Goal: Navigation & Orientation: Find specific page/section

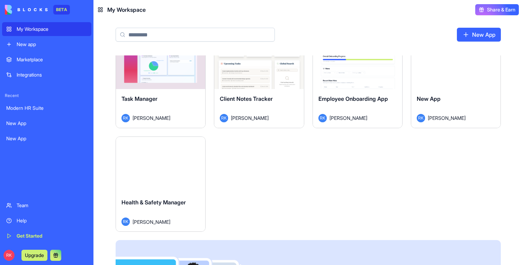
scroll to position [185, 0]
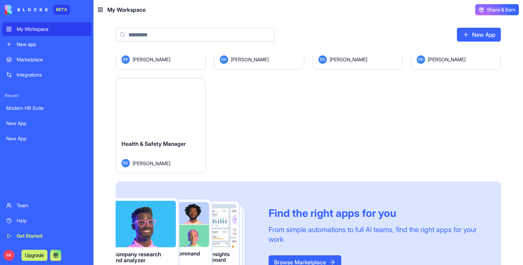
click at [171, 119] on div "Launch" at bounding box center [160, 106] width 89 height 56
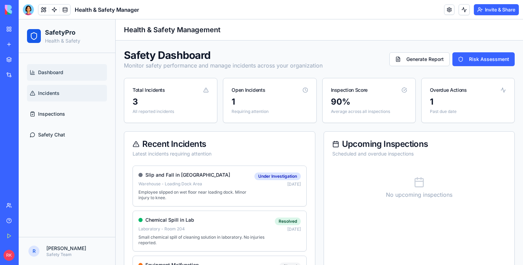
click at [52, 88] on link "Incidents" at bounding box center [67, 93] width 80 height 17
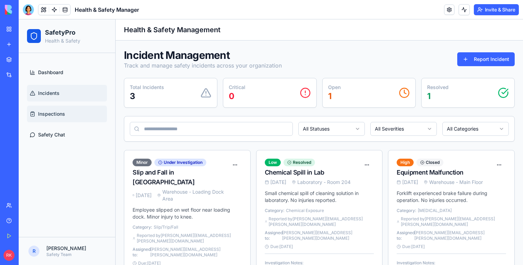
click at [52, 110] on span "Inspections" at bounding box center [51, 113] width 27 height 7
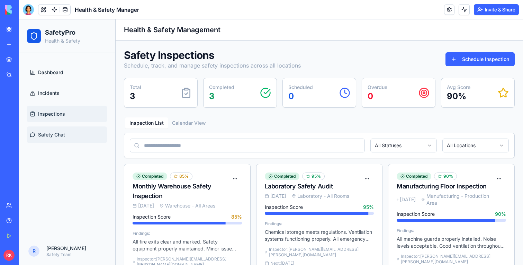
click at [52, 128] on link "Safety Chat" at bounding box center [67, 134] width 80 height 17
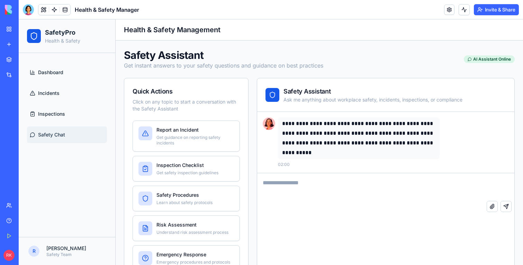
click at [14, 28] on link "My Workspace" at bounding box center [16, 29] width 28 height 14
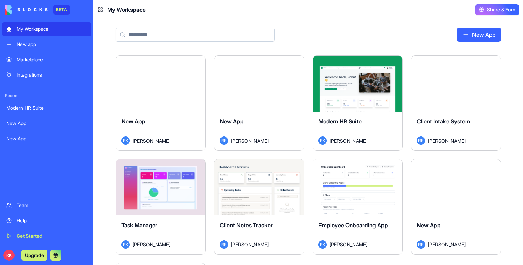
click at [177, 120] on div "New App" at bounding box center [161, 126] width 78 height 19
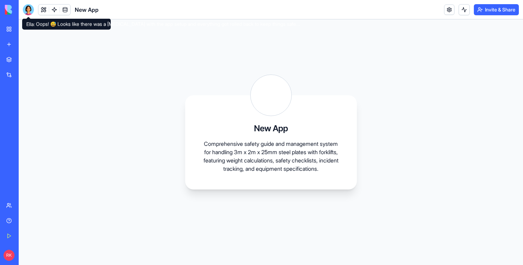
click at [29, 12] on div at bounding box center [28, 9] width 11 height 11
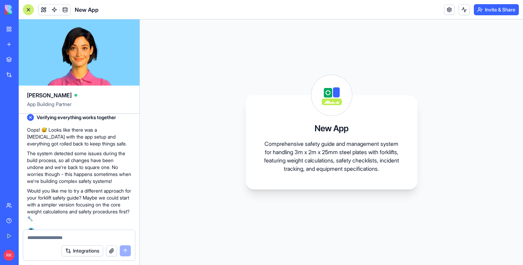
scroll to position [278, 0]
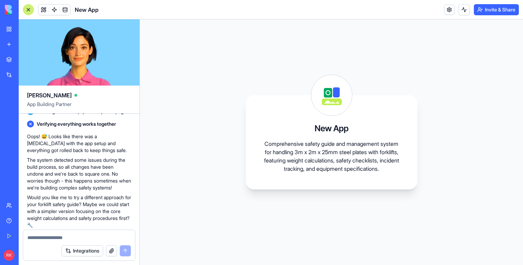
click at [10, 30] on link "My Workspace" at bounding box center [16, 29] width 28 height 14
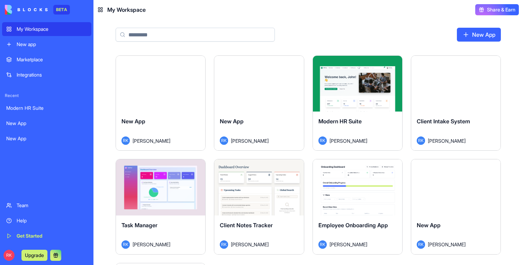
click at [247, 110] on div "Launch" at bounding box center [258, 84] width 89 height 56
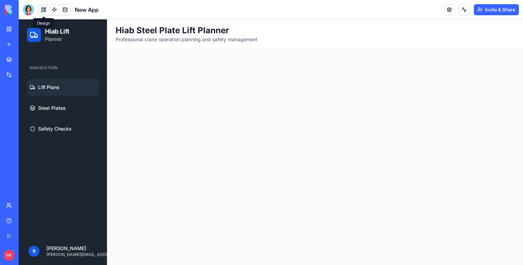
click at [42, 11] on button at bounding box center [43, 10] width 10 height 10
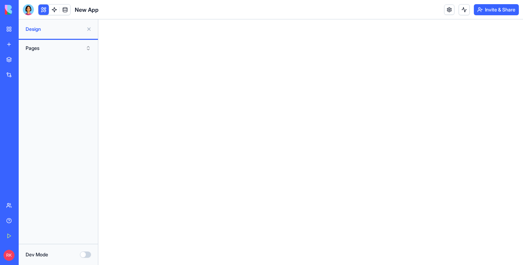
click at [42, 11] on button at bounding box center [43, 10] width 10 height 10
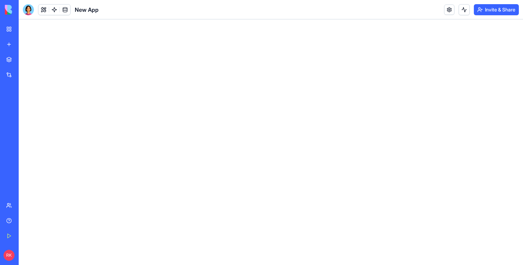
click at [42, 11] on button at bounding box center [43, 10] width 10 height 10
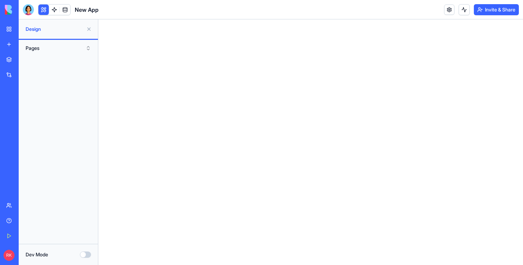
click at [42, 11] on button at bounding box center [43, 10] width 10 height 10
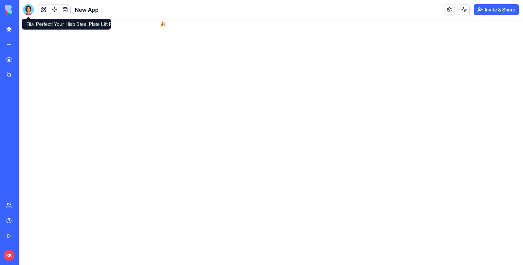
click at [31, 11] on div at bounding box center [28, 9] width 11 height 11
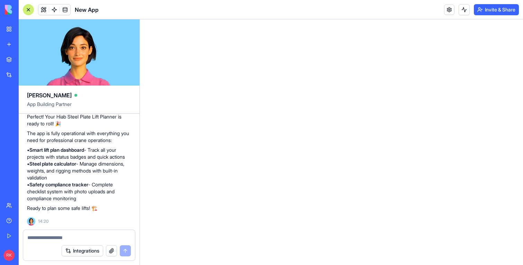
click at [26, 8] on div at bounding box center [28, 9] width 11 height 11
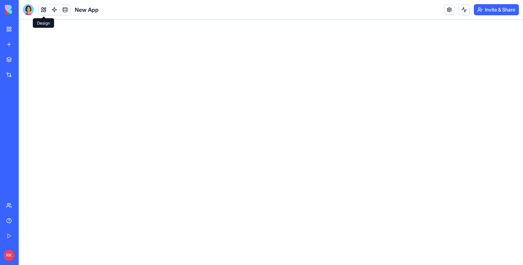
click at [46, 8] on button at bounding box center [43, 10] width 10 height 10
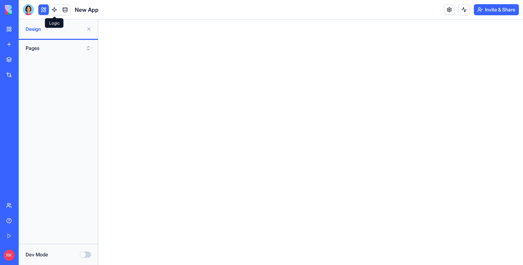
click at [56, 9] on link at bounding box center [54, 10] width 10 height 10
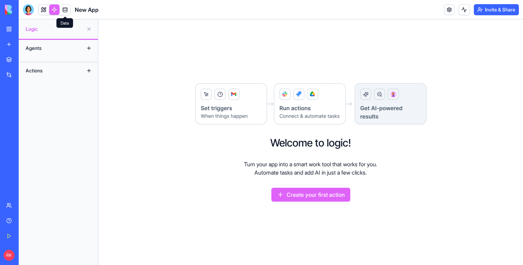
click at [65, 11] on link at bounding box center [65, 10] width 10 height 10
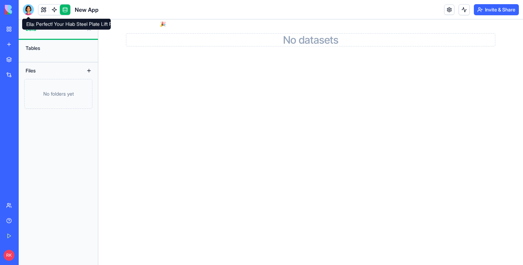
click at [29, 10] on div at bounding box center [28, 9] width 11 height 11
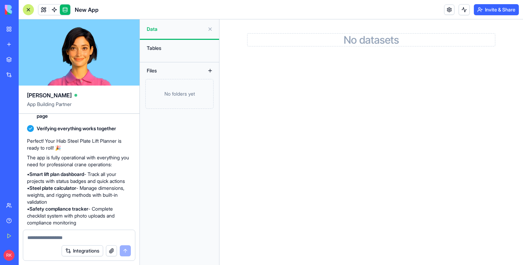
scroll to position [276, 0]
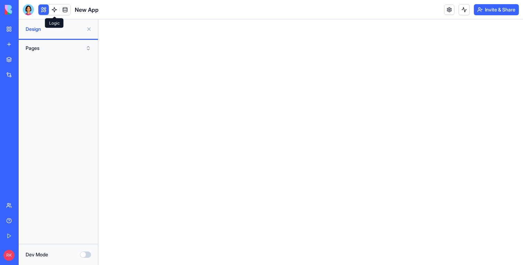
click at [47, 9] on button at bounding box center [43, 10] width 10 height 10
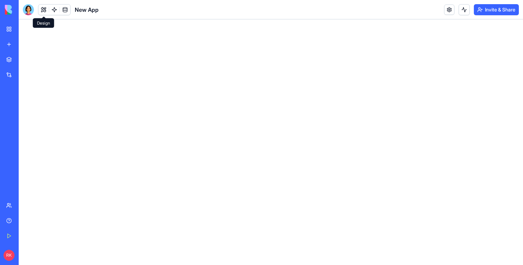
click at [47, 12] on button at bounding box center [43, 10] width 10 height 10
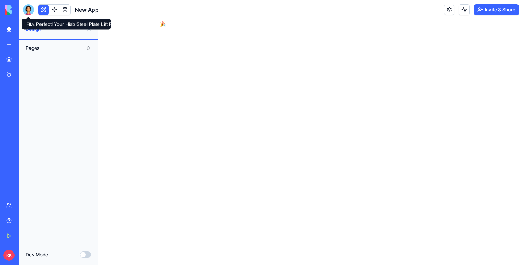
click at [29, 6] on div at bounding box center [28, 9] width 11 height 11
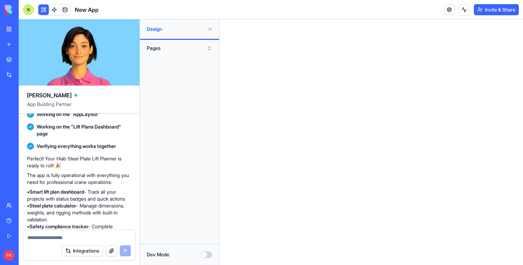
scroll to position [222, 0]
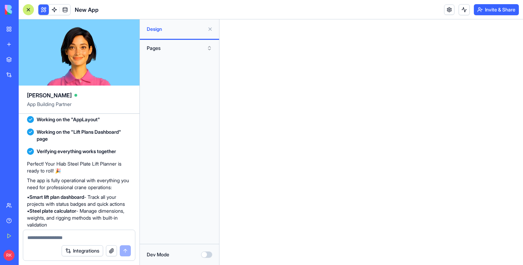
click at [12, 22] on div "BETA My Workspace New app Marketplace Integrations Recent Modern HR Suite New A…" at bounding box center [9, 132] width 15 height 265
click at [14, 25] on link "My Workspace" at bounding box center [16, 29] width 28 height 14
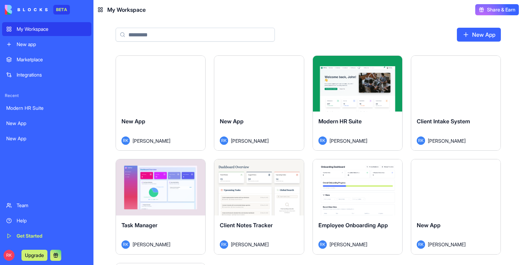
click at [349, 78] on button "Launch" at bounding box center [358, 84] width 52 height 14
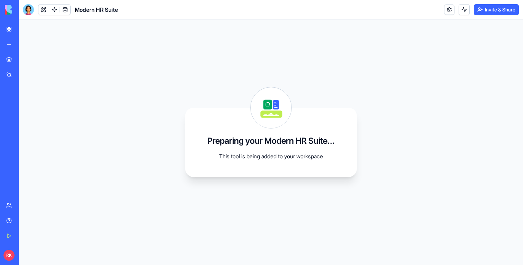
click at [16, 28] on link "My Workspace" at bounding box center [16, 29] width 28 height 14
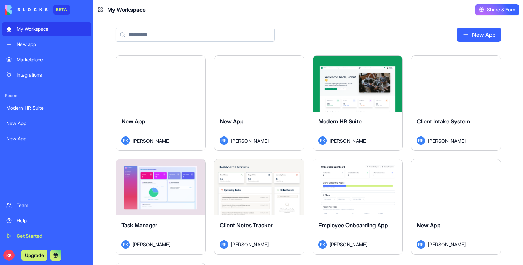
click at [426, 83] on div "Launch" at bounding box center [455, 84] width 89 height 56
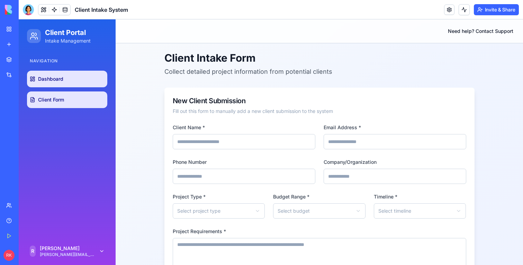
click at [88, 78] on link "Dashboard" at bounding box center [67, 79] width 80 height 17
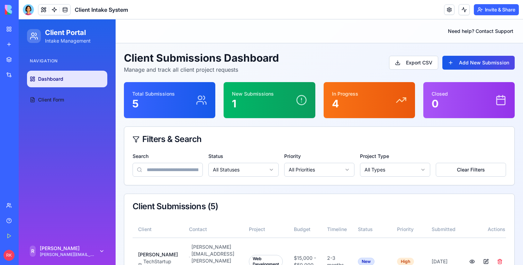
click at [14, 33] on link "My Workspace" at bounding box center [16, 29] width 28 height 14
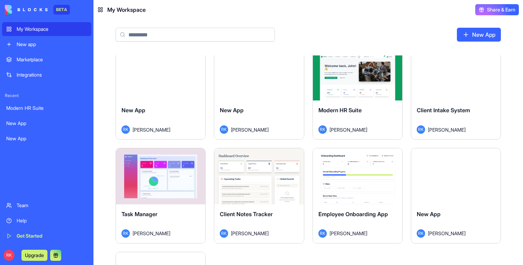
scroll to position [18, 0]
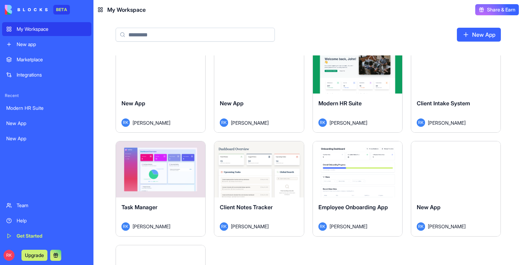
click at [187, 166] on button "Launch" at bounding box center [161, 169] width 52 height 14
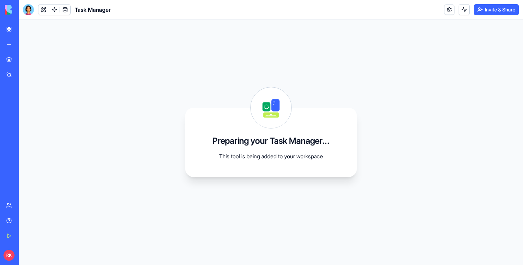
click at [9, 32] on link "My Workspace" at bounding box center [16, 29] width 28 height 14
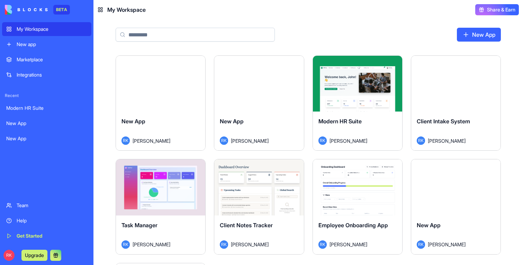
click at [238, 191] on button "Launch" at bounding box center [259, 187] width 52 height 14
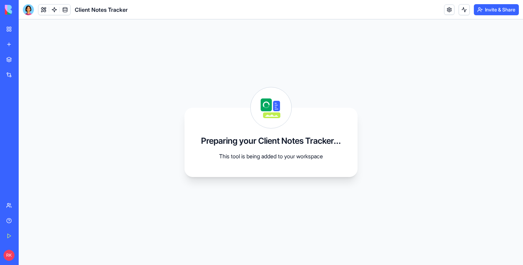
click at [6, 27] on link "My Workspace" at bounding box center [16, 29] width 28 height 14
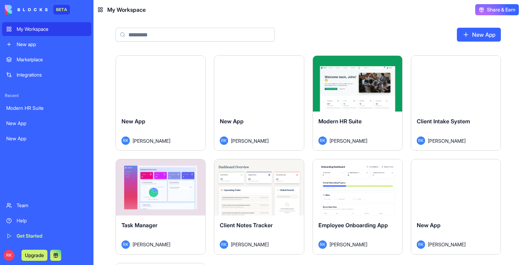
click at [369, 202] on div "Launch" at bounding box center [357, 187] width 89 height 56
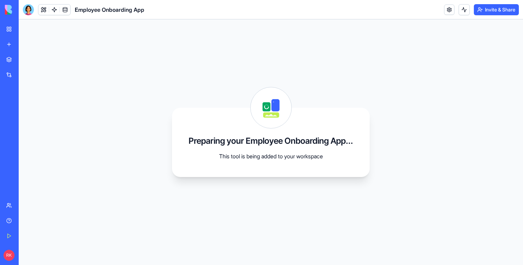
click at [7, 26] on link "My Workspace" at bounding box center [16, 29] width 28 height 14
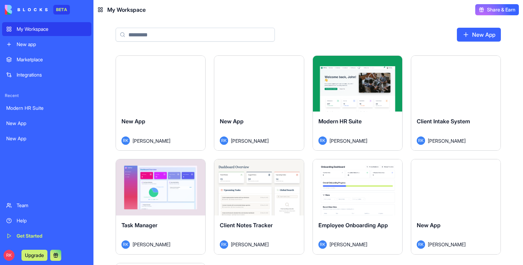
click at [434, 206] on div "Launch" at bounding box center [455, 187] width 89 height 56
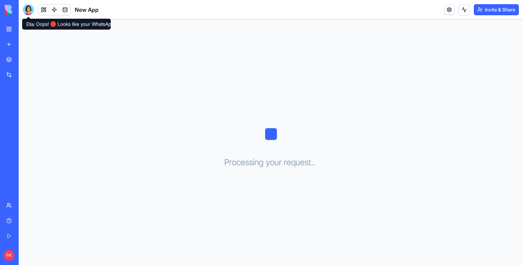
click at [26, 7] on div at bounding box center [28, 9] width 11 height 11
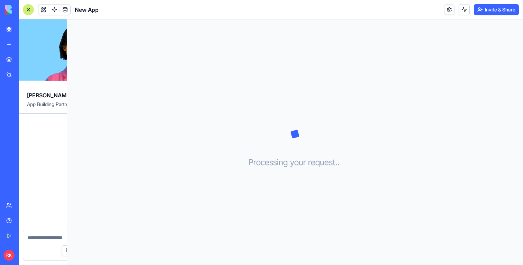
scroll to position [128, 0]
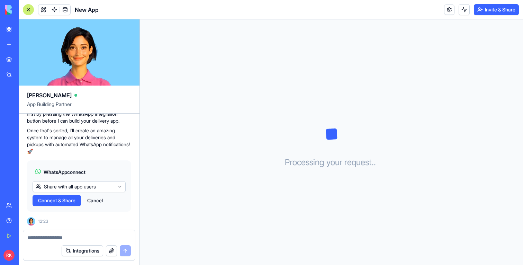
click at [13, 30] on link "My Workspace" at bounding box center [16, 29] width 28 height 14
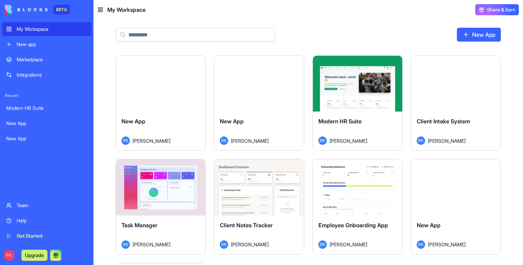
click at [169, 85] on button "Launch" at bounding box center [161, 84] width 52 height 14
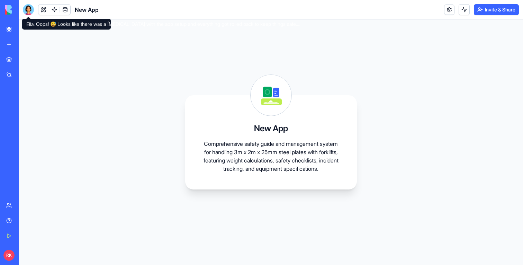
click at [29, 11] on div at bounding box center [28, 9] width 11 height 11
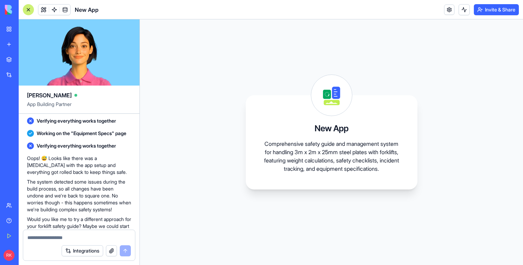
scroll to position [236, 0]
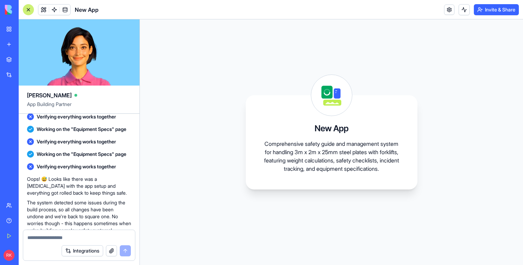
click at [7, 27] on link "My Workspace" at bounding box center [16, 29] width 28 height 14
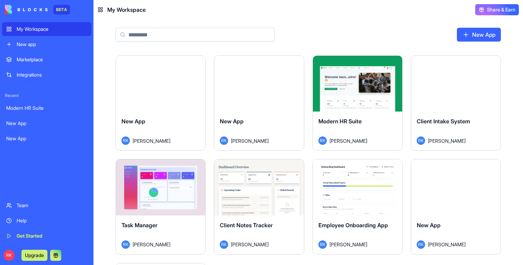
click at [240, 101] on div "Launch" at bounding box center [258, 84] width 89 height 56
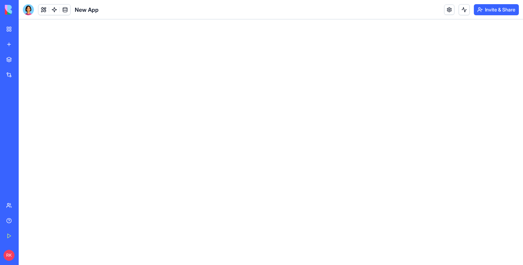
click at [9, 30] on link "My Workspace" at bounding box center [16, 29] width 28 height 14
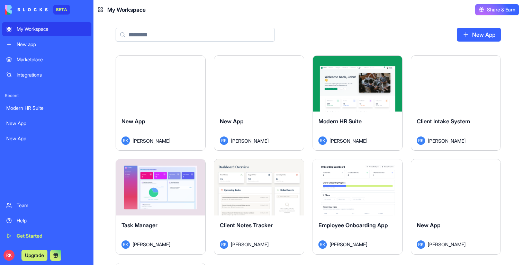
click at [354, 91] on div "Launch" at bounding box center [357, 84] width 89 height 56
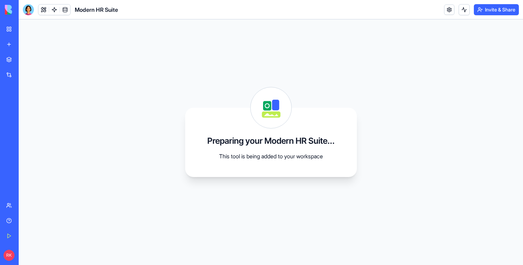
click at [7, 27] on link "My Workspace" at bounding box center [16, 29] width 28 height 14
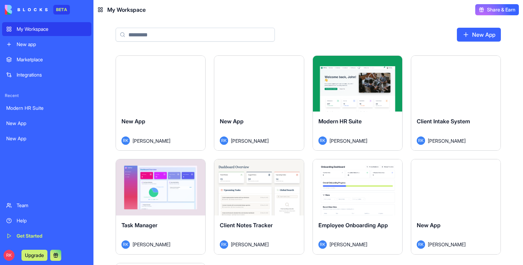
click at [465, 90] on button "Launch" at bounding box center [456, 84] width 52 height 14
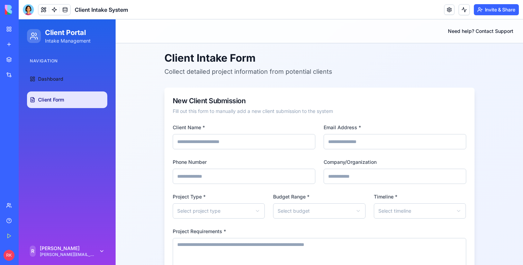
click at [26, 26] on div "My Workspace" at bounding box center [21, 29] width 9 height 7
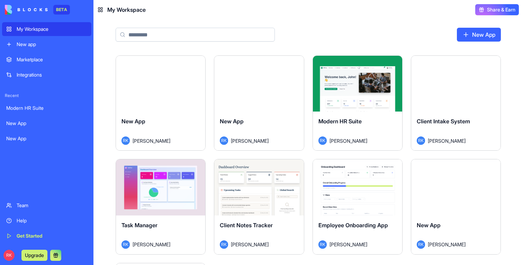
click at [156, 190] on button "Launch" at bounding box center [161, 187] width 52 height 14
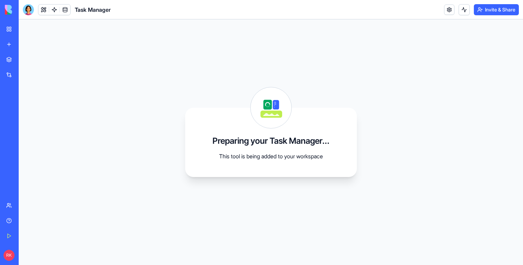
click at [12, 28] on link "My Workspace" at bounding box center [16, 29] width 28 height 14
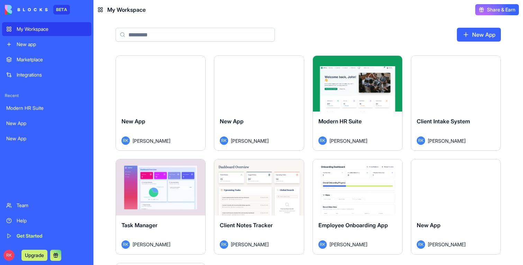
click at [251, 183] on button "Launch" at bounding box center [259, 187] width 52 height 14
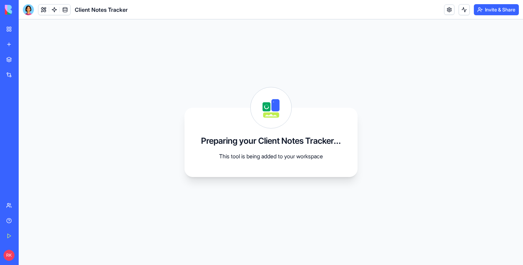
click at [8, 29] on link "My Workspace" at bounding box center [16, 29] width 28 height 14
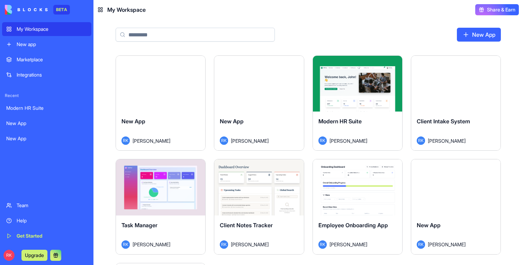
click at [348, 187] on button "Launch" at bounding box center [358, 187] width 52 height 14
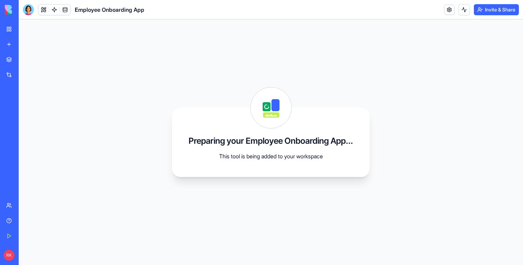
click at [9, 30] on link "My Workspace" at bounding box center [16, 29] width 28 height 14
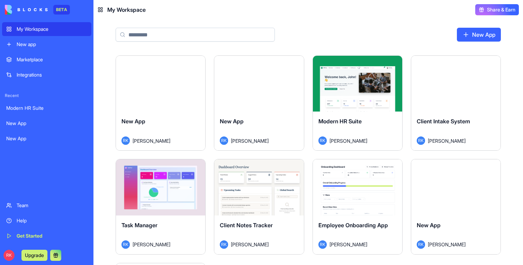
click at [436, 202] on div "Launch" at bounding box center [455, 187] width 89 height 56
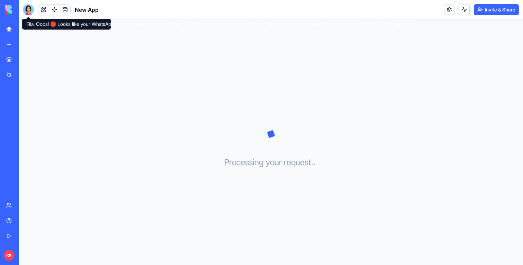
click at [33, 7] on div at bounding box center [28, 9] width 11 height 11
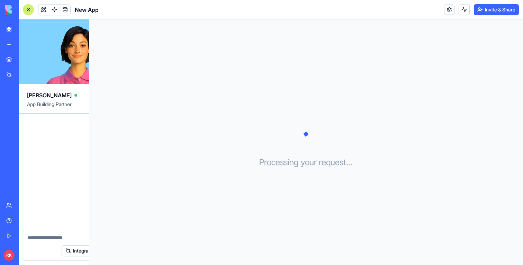
scroll to position [128, 0]
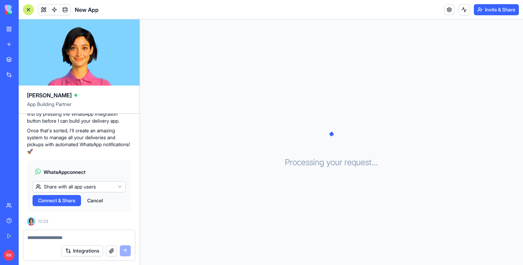
click at [10, 31] on link "My Workspace" at bounding box center [16, 29] width 28 height 14
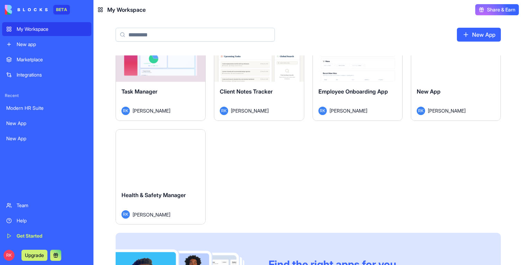
scroll to position [144, 0]
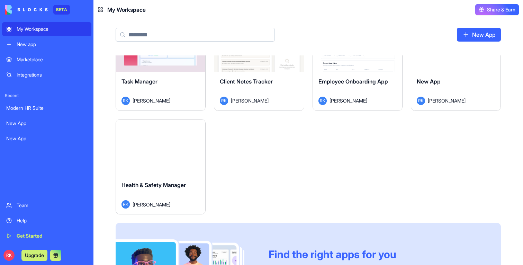
click at [161, 152] on button "Launch" at bounding box center [161, 148] width 52 height 14
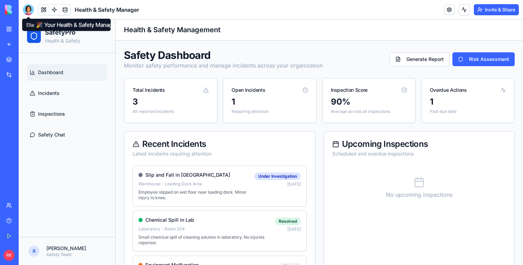
click at [27, 7] on div at bounding box center [28, 9] width 11 height 11
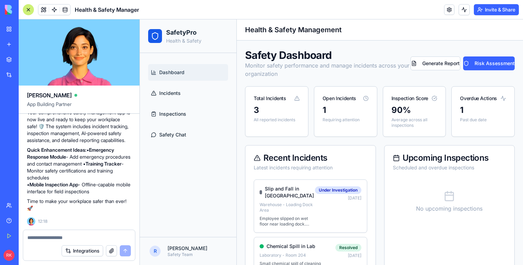
scroll to position [186, 0]
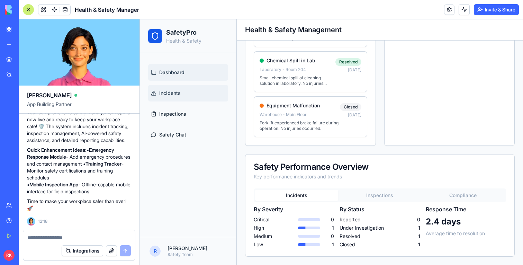
click at [197, 97] on link "Incidents" at bounding box center [188, 93] width 80 height 17
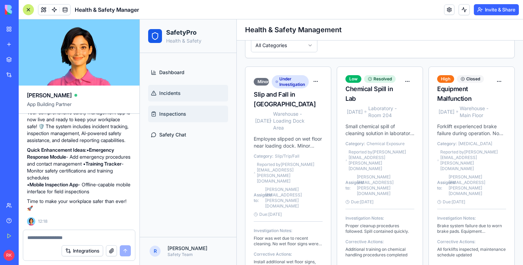
click at [197, 118] on link "Inspections" at bounding box center [188, 114] width 80 height 17
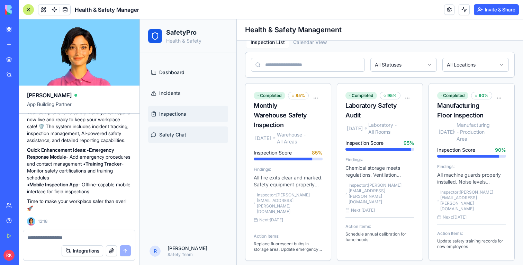
click at [197, 130] on link "Safety Chat" at bounding box center [188, 134] width 80 height 17
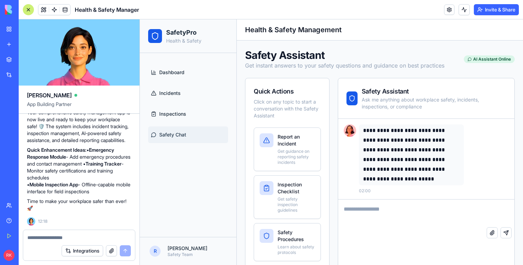
click at [21, 32] on div "My Workspace" at bounding box center [21, 29] width 9 height 7
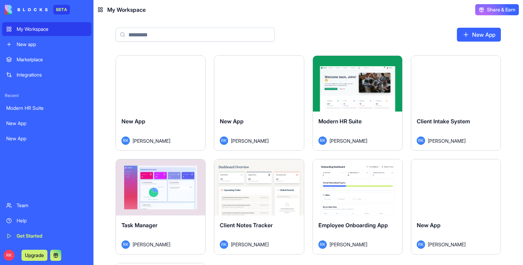
click at [260, 85] on button "Launch" at bounding box center [259, 84] width 52 height 14
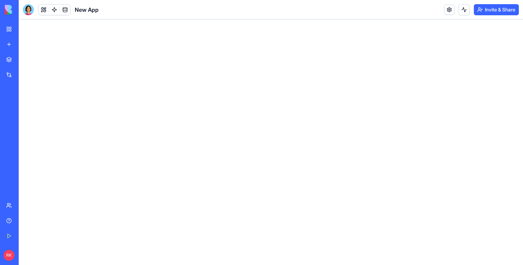
click at [37, 6] on div "New App" at bounding box center [61, 9] width 76 height 11
click at [34, 7] on div "New App" at bounding box center [61, 9] width 76 height 11
click at [33, 7] on div at bounding box center [28, 9] width 11 height 11
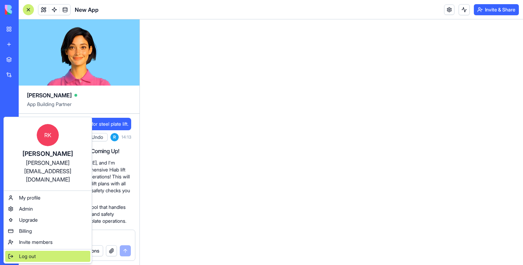
click at [19, 251] on div "Log out" at bounding box center [47, 256] width 85 height 11
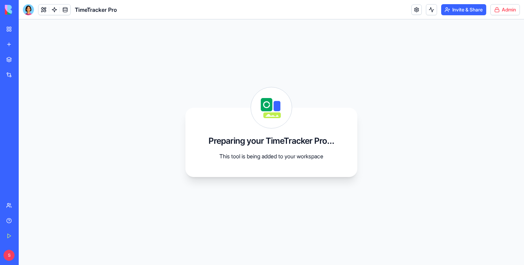
click at [506, 8] on html "BETA My Workspace New app Marketplace Integrations Recent Google Ads Template G…" at bounding box center [262, 132] width 524 height 265
click at [447, 26] on html "BETA My Workspace New app Marketplace Integrations Recent Google Ads Template G…" at bounding box center [262, 132] width 524 height 265
click at [12, 32] on link "My Workspace" at bounding box center [16, 29] width 28 height 14
click at [12, 66] on link "Marketplace" at bounding box center [16, 60] width 28 height 14
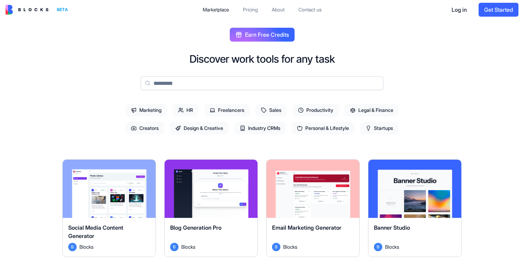
click at [182, 83] on input at bounding box center [262, 83] width 242 height 14
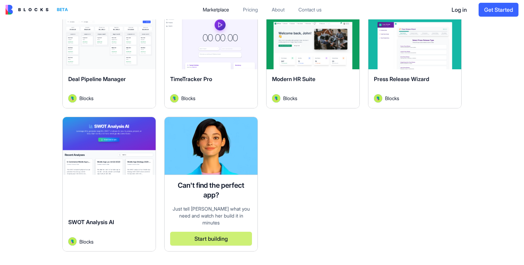
scroll to position [72, 0]
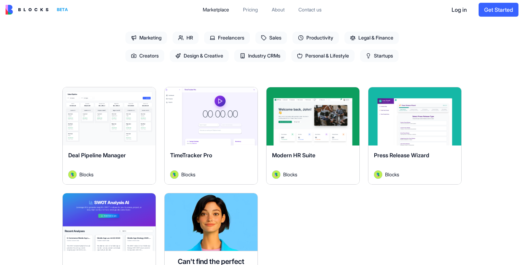
type input "**"
click at [318, 139] on div "Explore" at bounding box center [312, 116] width 93 height 58
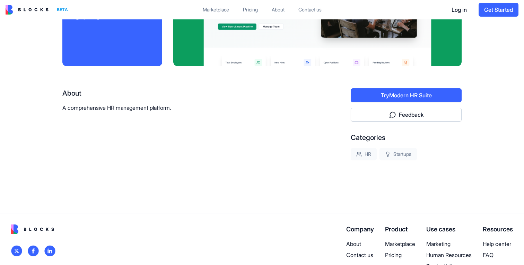
click at [397, 94] on button "Try Modern HR Suite" at bounding box center [405, 95] width 111 height 14
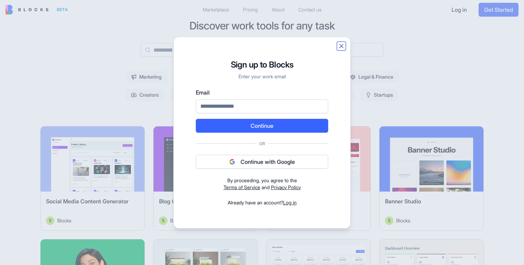
click at [341, 46] on button "Close" at bounding box center [341, 46] width 7 height 7
